Goal: Communication & Community: Share content

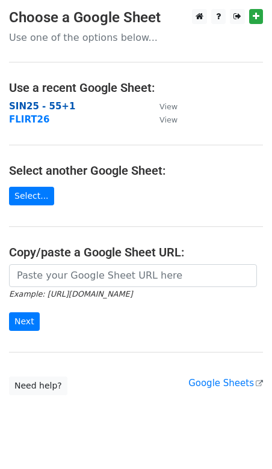
click at [56, 108] on strong "SIN25 - 55+1" at bounding box center [42, 106] width 66 height 11
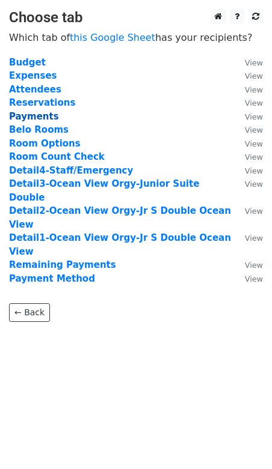
click at [46, 119] on strong "Payments" at bounding box center [34, 116] width 50 height 11
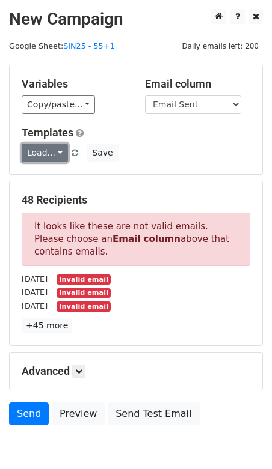
click at [45, 155] on link "Load..." at bounding box center [45, 153] width 46 height 19
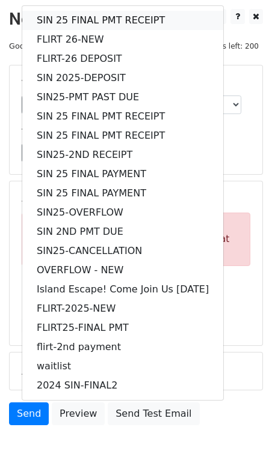
click at [82, 16] on link "SIN 25 FINAL PMT RECEIPT" at bounding box center [122, 20] width 201 height 19
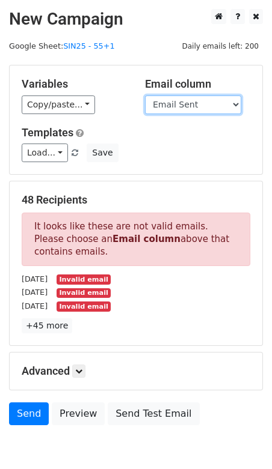
click at [168, 108] on select "Guest Date Type Method AmountDue AmountPaid TransactionFeeOverride TransactionF…" at bounding box center [193, 105] width 96 height 19
select select "Recipient"
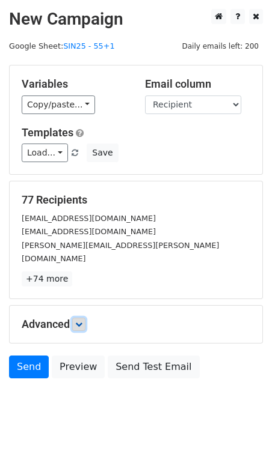
click at [82, 318] on link at bounding box center [78, 324] width 13 height 13
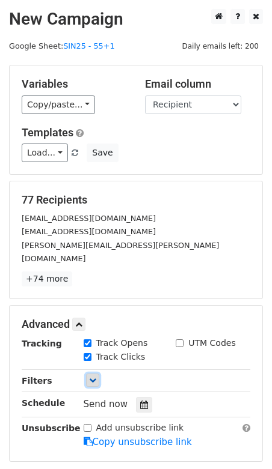
click at [89, 374] on link at bounding box center [92, 380] width 13 height 13
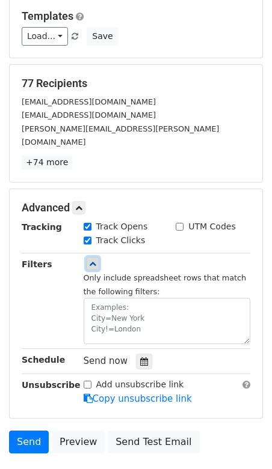
scroll to position [141, 0]
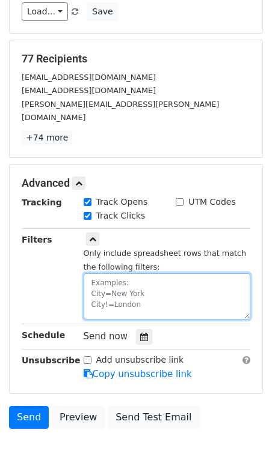
click at [130, 275] on textarea at bounding box center [167, 296] width 167 height 46
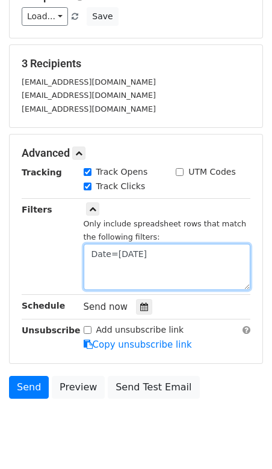
scroll to position [163, 0]
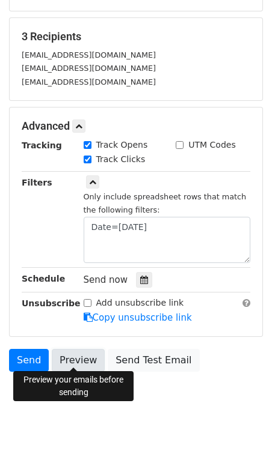
click at [75, 361] on link "Preview" at bounding box center [78, 360] width 53 height 23
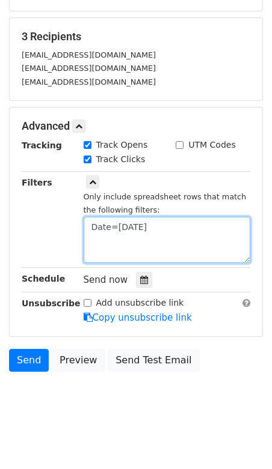
click at [159, 222] on textarea "Date=08.21.25" at bounding box center [167, 240] width 167 height 46
type textarea "Date=08.21.25"
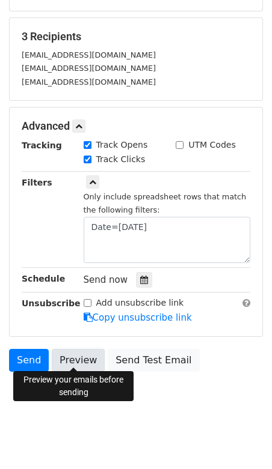
click at [66, 355] on link "Preview" at bounding box center [78, 360] width 53 height 23
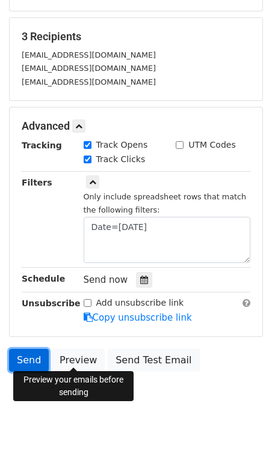
click at [28, 358] on link "Send" at bounding box center [29, 360] width 40 height 23
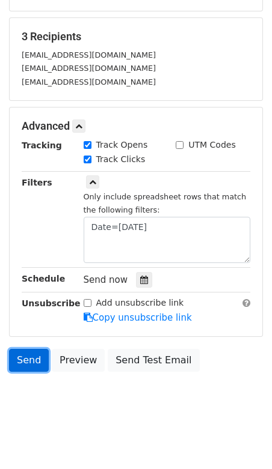
click at [28, 358] on link "Send" at bounding box center [29, 360] width 40 height 23
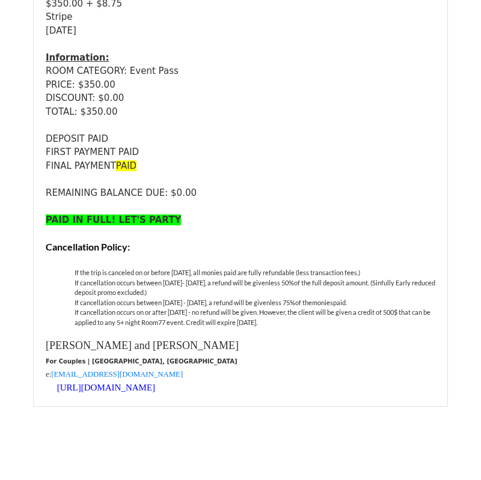
scroll to position [1292, 0]
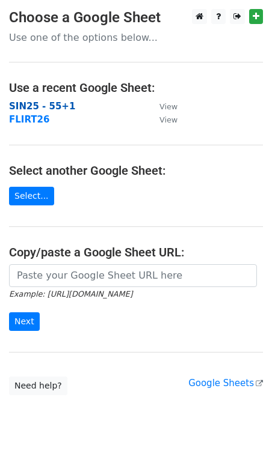
click at [22, 106] on strong "SIN25 - 55+1" at bounding box center [42, 106] width 66 height 11
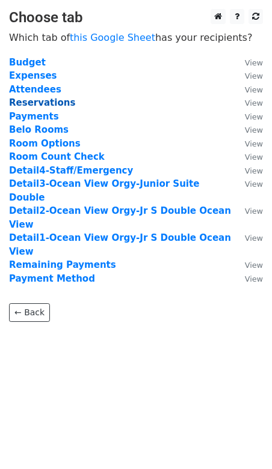
click at [28, 102] on strong "Reservations" at bounding box center [42, 102] width 66 height 11
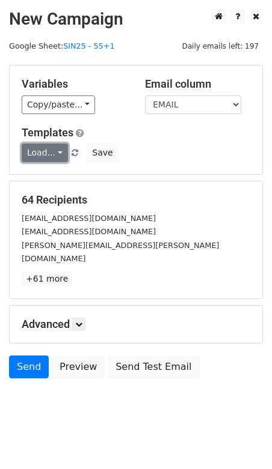
click at [54, 150] on link "Load..." at bounding box center [45, 153] width 46 height 19
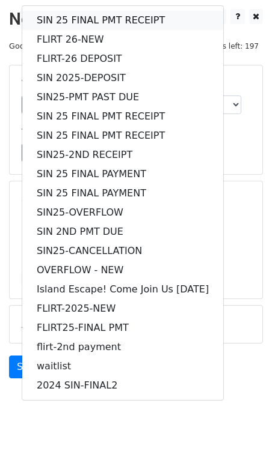
click at [88, 22] on link "SIN 25 FINAL PMT RECEIPT" at bounding box center [122, 20] width 201 height 19
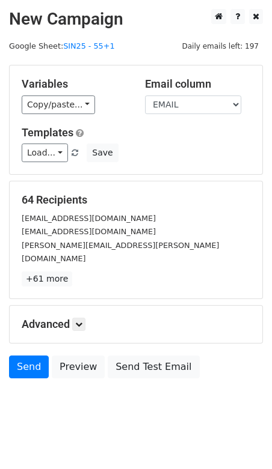
click at [73, 318] on h5 "Advanced" at bounding box center [136, 324] width 228 height 13
click at [76, 318] on link at bounding box center [78, 324] width 13 height 13
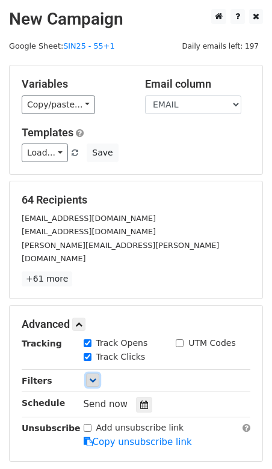
click at [93, 374] on link at bounding box center [92, 380] width 13 height 13
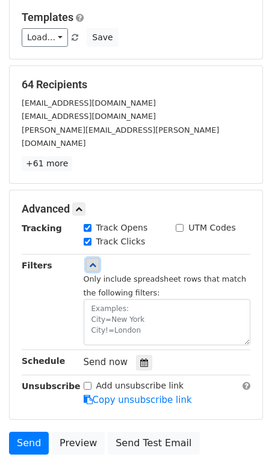
scroll to position [116, 0]
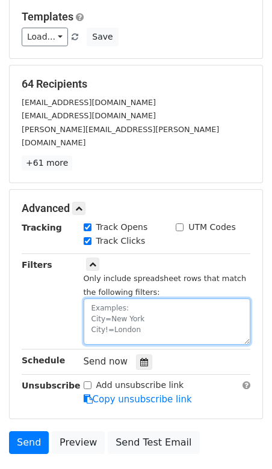
click at [120, 309] on textarea at bounding box center [167, 322] width 167 height 46
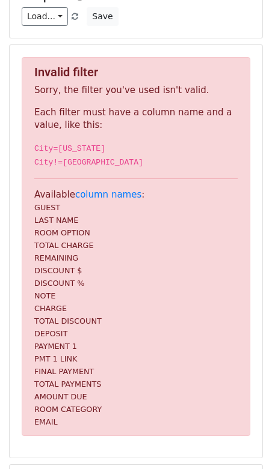
scroll to position [257, 0]
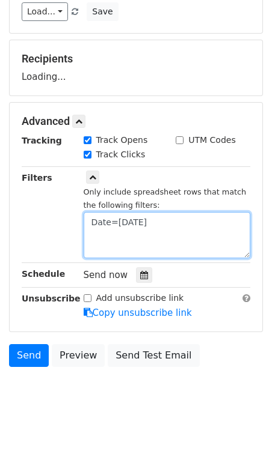
type textarea "Date=08.22.25"
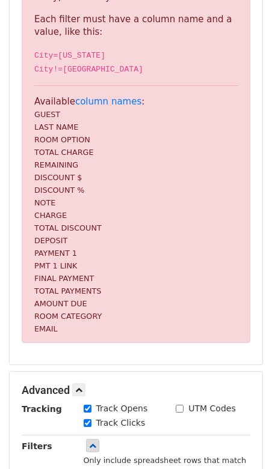
scroll to position [0, 0]
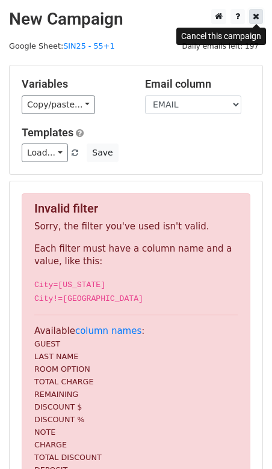
click at [255, 21] on link at bounding box center [256, 16] width 14 height 15
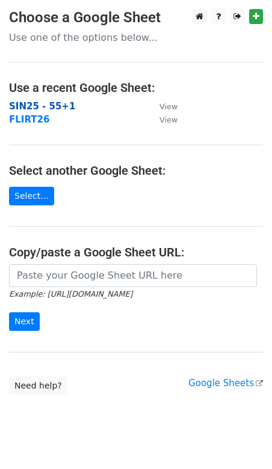
click at [26, 106] on strong "SIN25 - 55+1" at bounding box center [42, 106] width 66 height 11
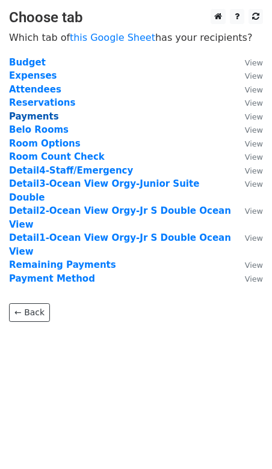
click at [29, 118] on strong "Payments" at bounding box center [34, 116] width 50 height 11
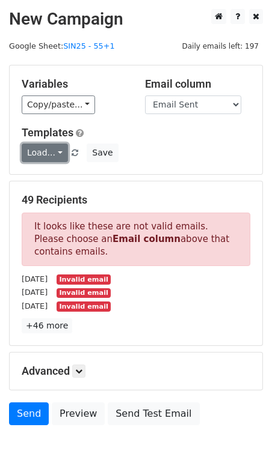
click at [44, 152] on link "Load..." at bounding box center [45, 153] width 46 height 19
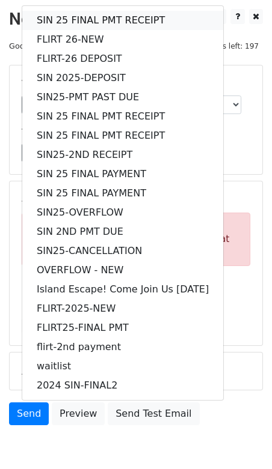
click at [76, 14] on link "SIN 25 FINAL PMT RECEIPT" at bounding box center [122, 20] width 201 height 19
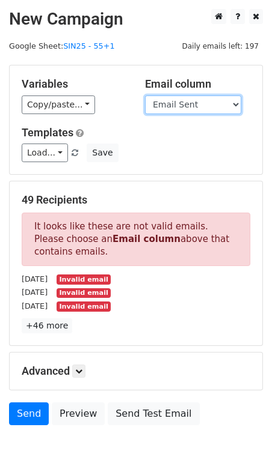
click at [178, 106] on select "Guest Date Type Method AmountDue AmountPaid TransactionFeeOverride TransactionF…" at bounding box center [193, 105] width 96 height 19
select select "Recipient"
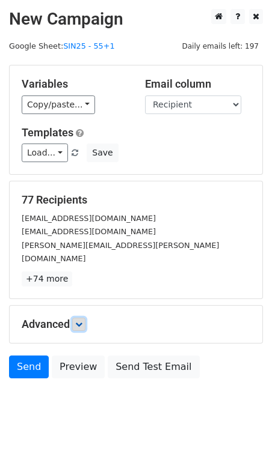
click at [79, 321] on icon at bounding box center [78, 324] width 7 height 7
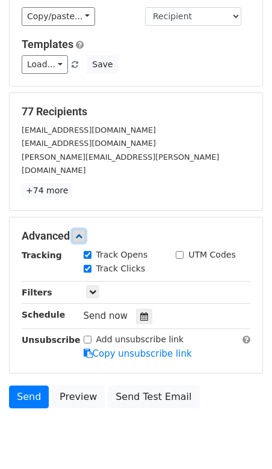
scroll to position [111, 0]
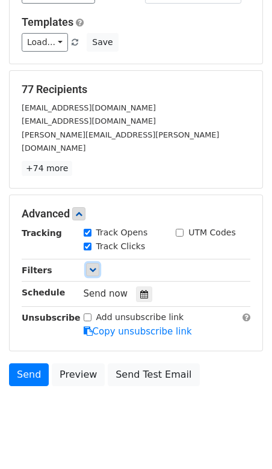
click at [94, 266] on icon at bounding box center [92, 269] width 7 height 7
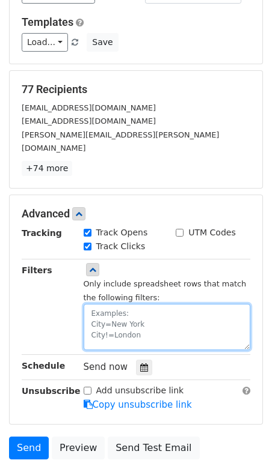
click at [108, 304] on textarea at bounding box center [167, 327] width 167 height 46
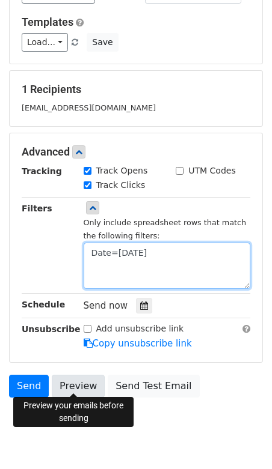
type textarea "Date=08.22.25"
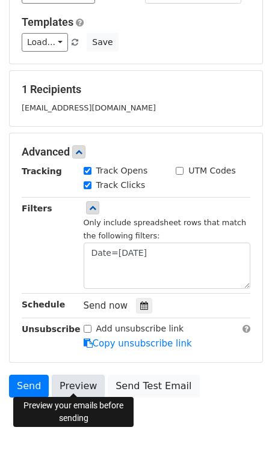
click at [73, 383] on link "Preview" at bounding box center [78, 386] width 53 height 23
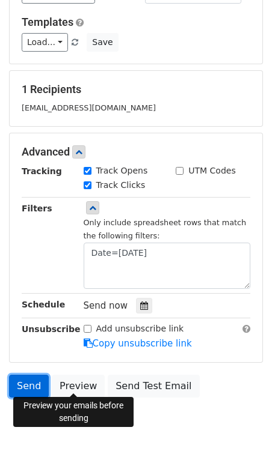
click at [30, 383] on link "Send" at bounding box center [29, 386] width 40 height 23
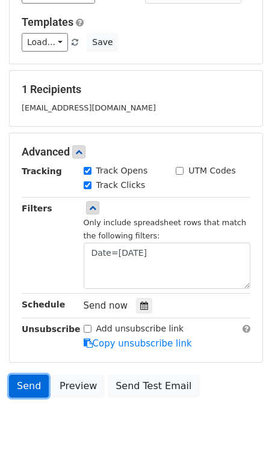
click at [30, 383] on link "Send" at bounding box center [29, 386] width 40 height 23
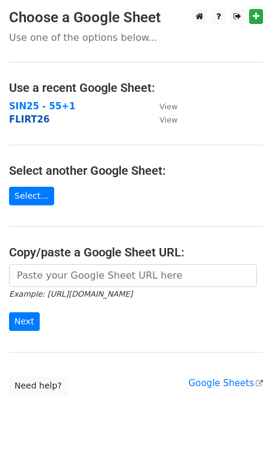
click at [35, 117] on strong "FLIRT26" at bounding box center [29, 119] width 40 height 11
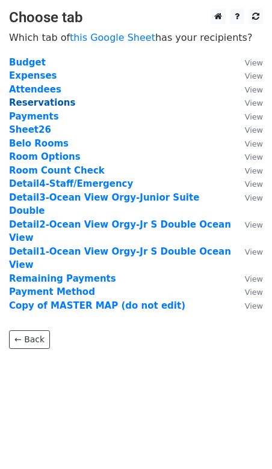
click at [40, 105] on strong "Reservations" at bounding box center [42, 102] width 66 height 11
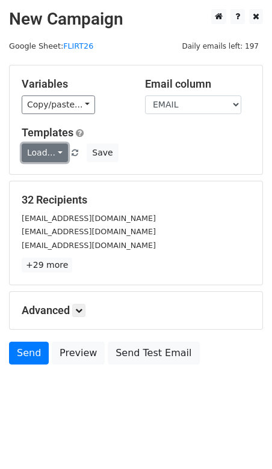
click at [45, 145] on link "Load..." at bounding box center [45, 153] width 46 height 19
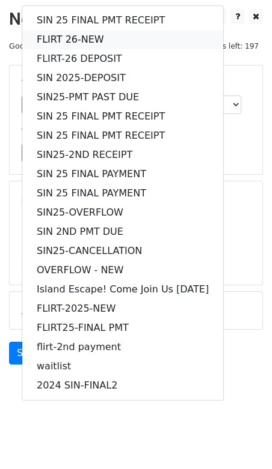
click at [62, 41] on link "FLIRT 26-NEW" at bounding box center [122, 39] width 201 height 19
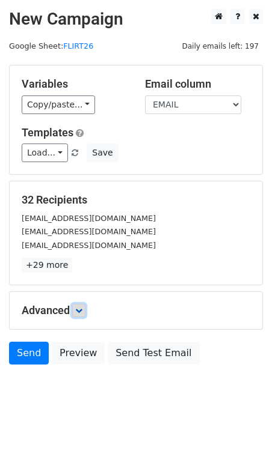
click at [81, 309] on icon at bounding box center [78, 310] width 7 height 7
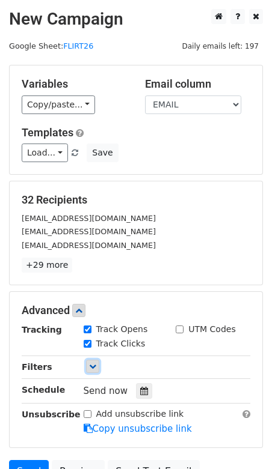
click at [95, 361] on link at bounding box center [92, 366] width 13 height 13
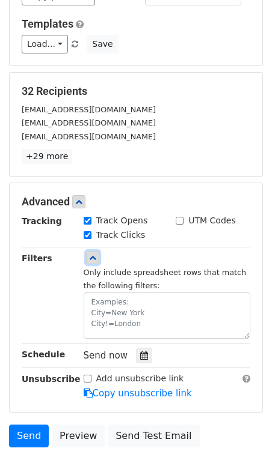
scroll to position [122, 0]
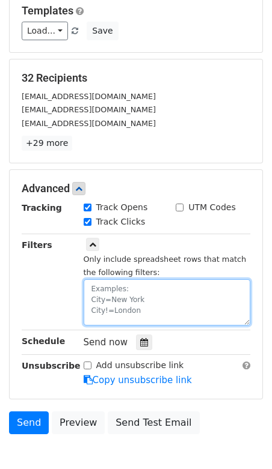
click at [113, 302] on textarea at bounding box center [167, 302] width 167 height 46
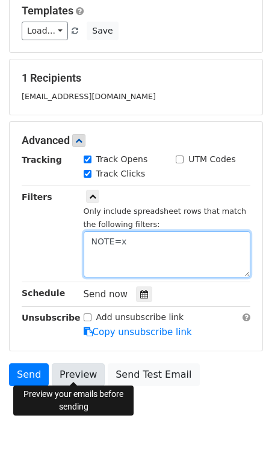
type textarea "NOTE=x"
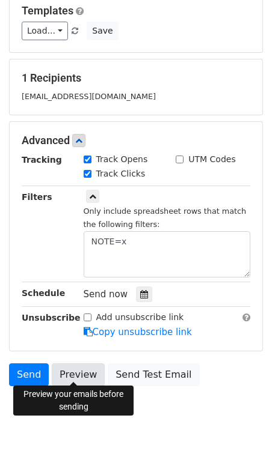
click at [75, 372] on link "Preview" at bounding box center [78, 375] width 53 height 23
click at [67, 367] on link "Preview" at bounding box center [78, 375] width 53 height 23
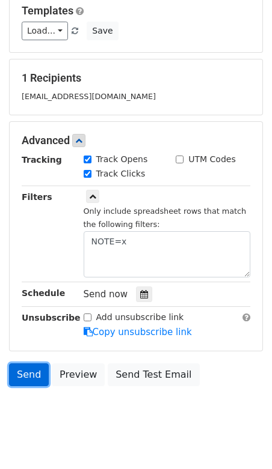
click at [26, 370] on link "Send" at bounding box center [29, 375] width 40 height 23
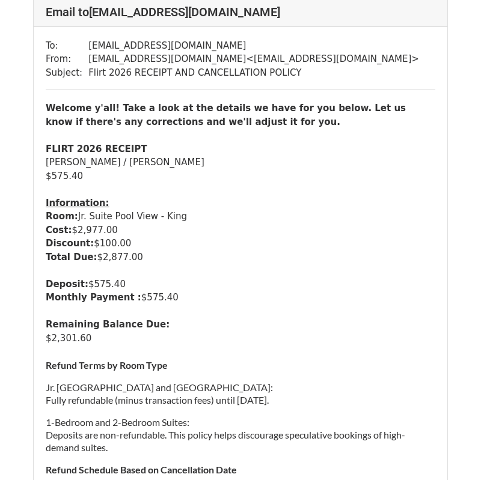
scroll to position [90, 0]
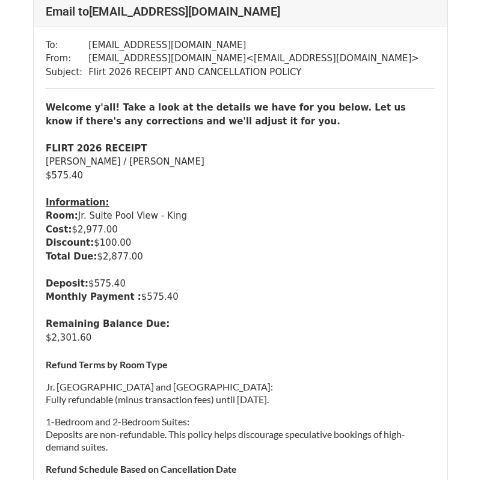
click at [352, 273] on div at bounding box center [240, 270] width 389 height 14
